Goal: Information Seeking & Learning: Check status

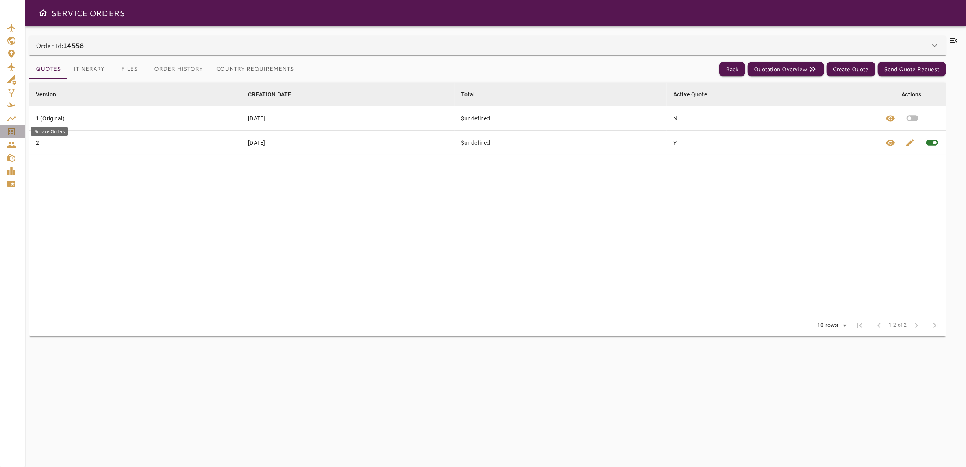
click at [7, 133] on icon "Service Orders" at bounding box center [12, 132] width 10 height 10
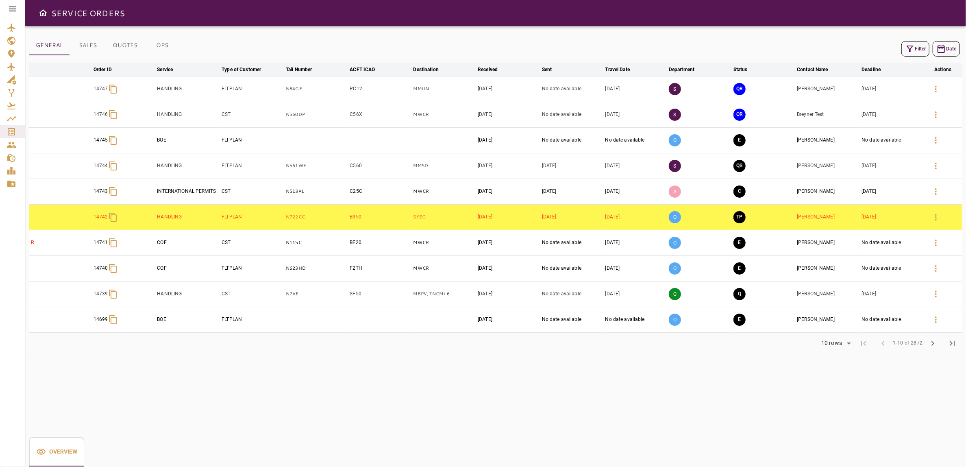
click at [920, 49] on button "Filter" at bounding box center [915, 48] width 28 height 15
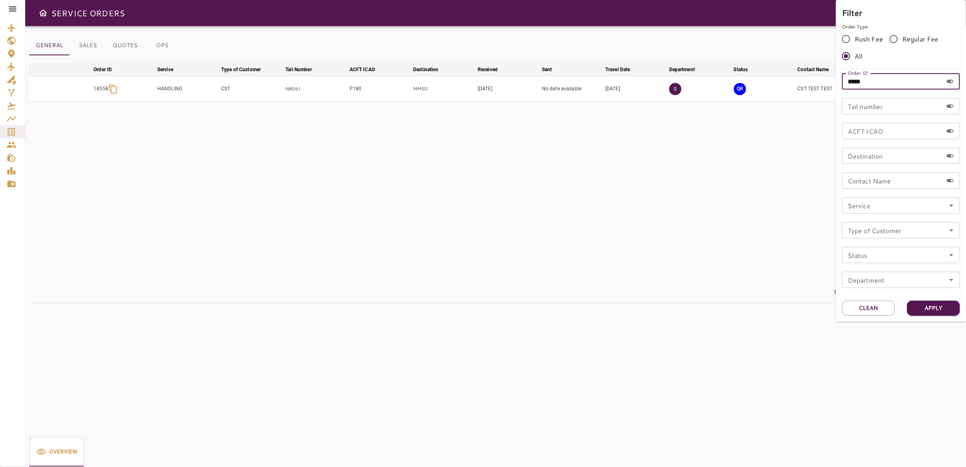
drag, startPoint x: 857, startPoint y: 82, endPoint x: 833, endPoint y: 81, distance: 24.4
click at [833, 81] on div "Filter Order Type Rush Fee Regular Fee All Order ID ***** Order ID Tail number …" at bounding box center [483, 233] width 966 height 467
type input "*****"
click at [931, 308] on button "Apply" at bounding box center [933, 307] width 53 height 15
click at [742, 213] on div at bounding box center [483, 233] width 966 height 467
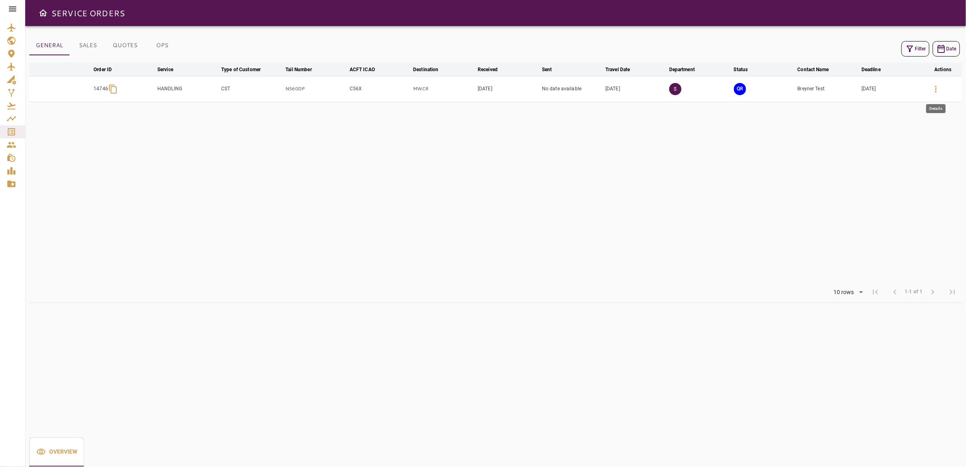
click at [931, 89] on icon "button" at bounding box center [936, 89] width 10 height 10
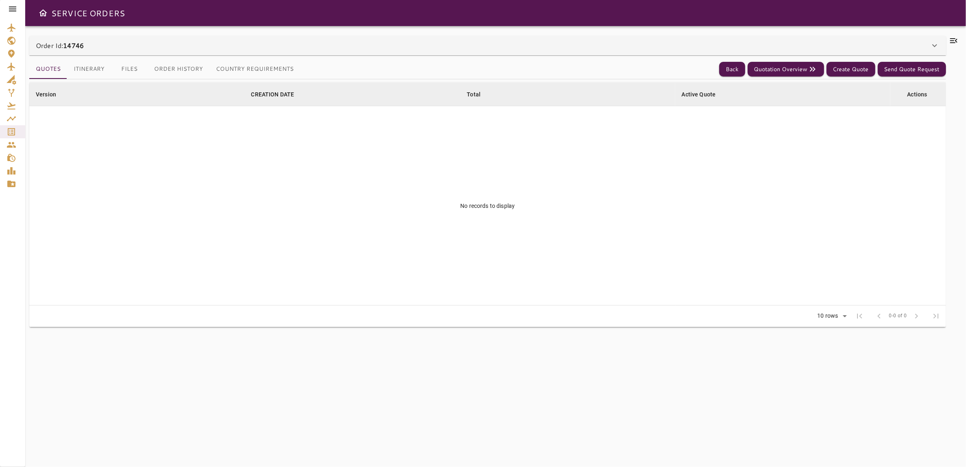
click at [87, 72] on button "Itinerary" at bounding box center [89, 69] width 44 height 20
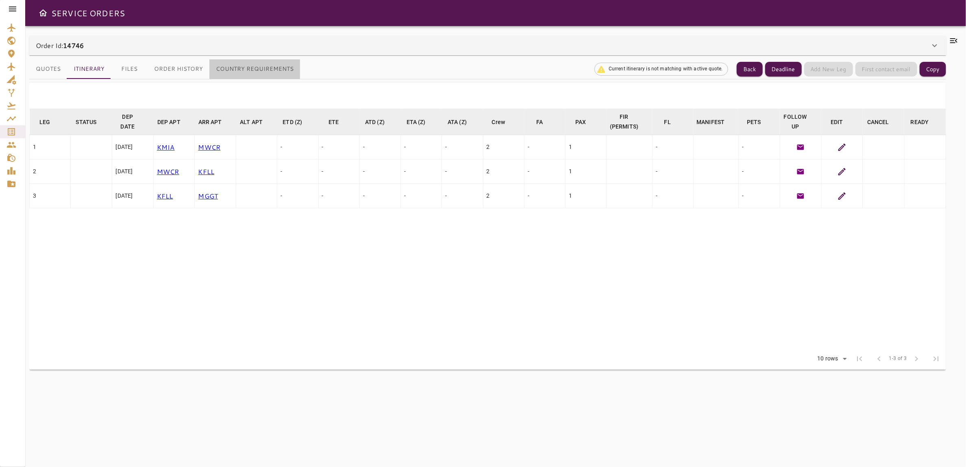
click at [260, 67] on button "Country Requirements" at bounding box center [254, 69] width 91 height 20
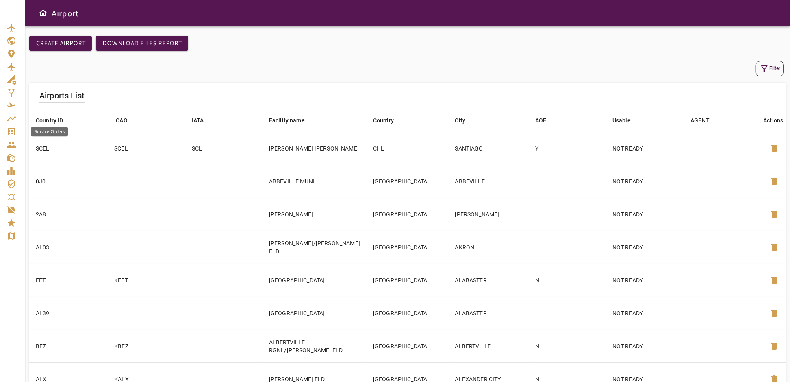
click at [19, 134] on link "Service Orders" at bounding box center [12, 131] width 25 height 13
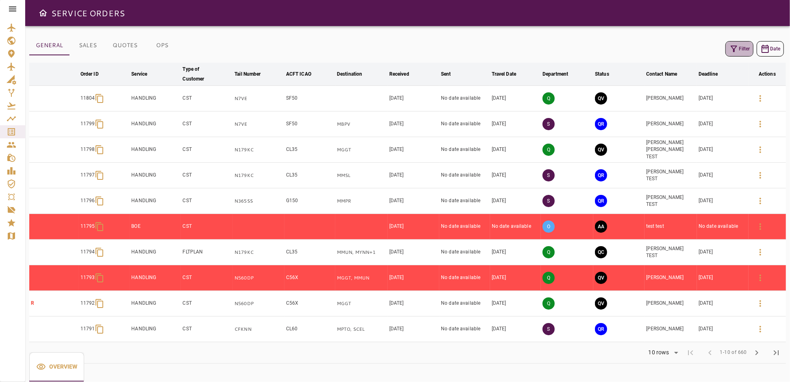
click at [729, 48] on button "Filter" at bounding box center [740, 48] width 28 height 15
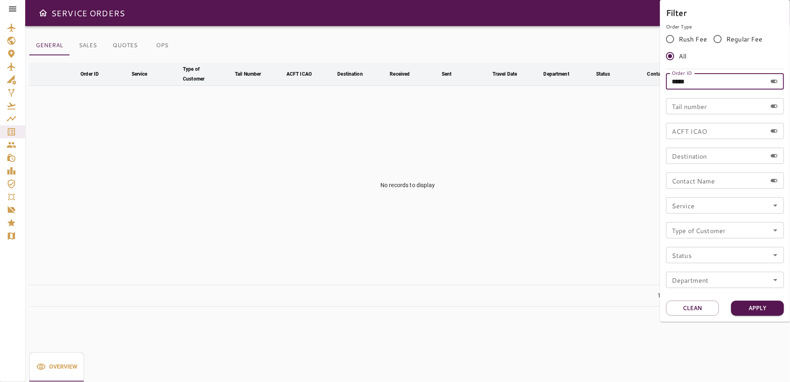
drag, startPoint x: 701, startPoint y: 83, endPoint x: 661, endPoint y: 91, distance: 40.7
click at [661, 91] on div "Filter Order Type Rush Fee Regular Fee All Order ID ***** Order ID Tail number …" at bounding box center [725, 161] width 130 height 322
type input "*****"
click at [751, 307] on button "Apply" at bounding box center [757, 307] width 53 height 15
click at [757, 307] on button "Apply" at bounding box center [757, 307] width 53 height 15
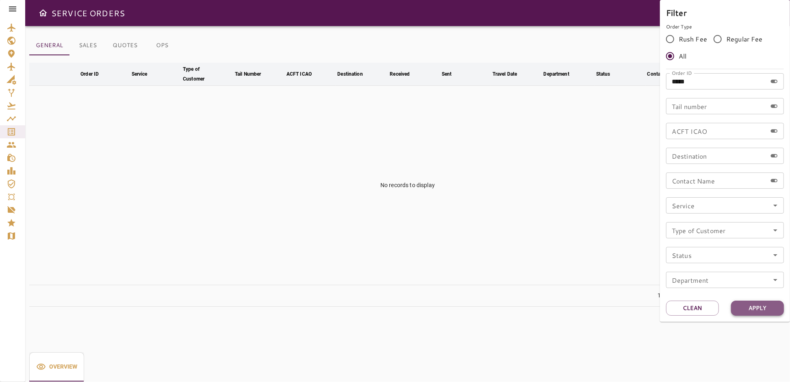
click at [755, 308] on button "Apply" at bounding box center [757, 307] width 53 height 15
click at [574, 236] on div at bounding box center [395, 191] width 790 height 382
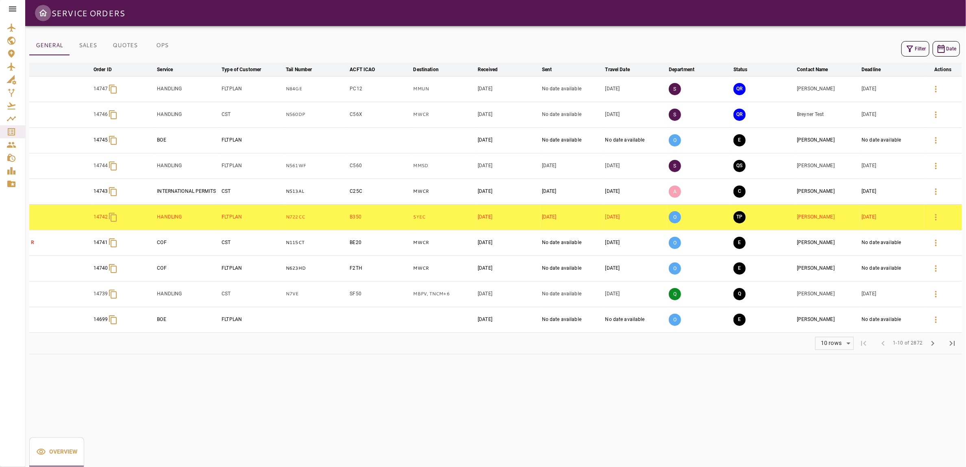
click at [44, 12] on icon "Open drawer" at bounding box center [43, 13] width 10 height 10
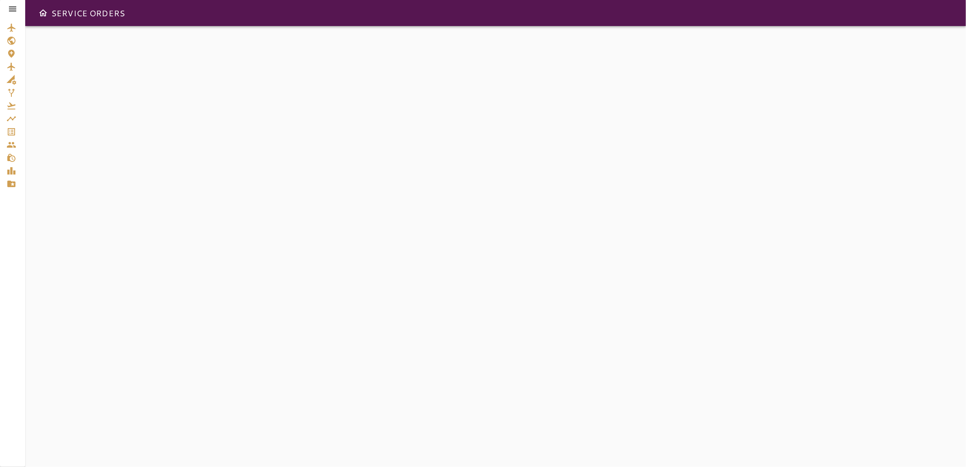
click at [40, 15] on icon "Open drawer" at bounding box center [43, 13] width 10 height 10
